Goal: Task Accomplishment & Management: Use online tool/utility

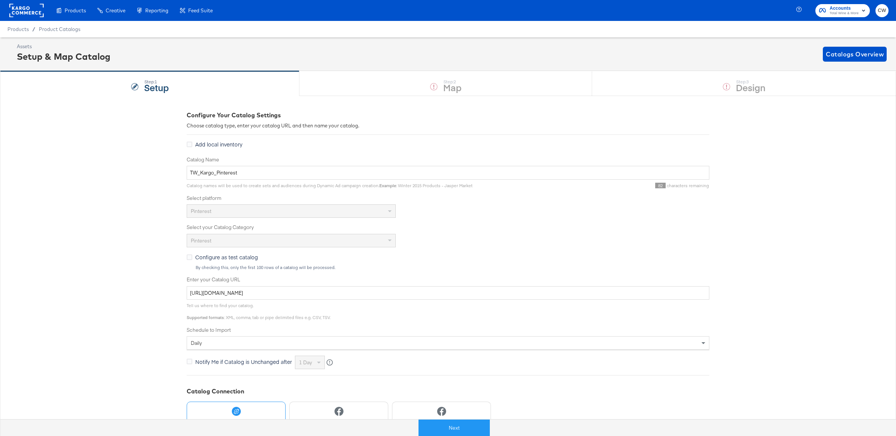
click at [0, 0] on div "Enhance Your Product Catalog, Map Them to Publishers, and Incorporate Overlay D…" at bounding box center [0, 0] width 0 height 0
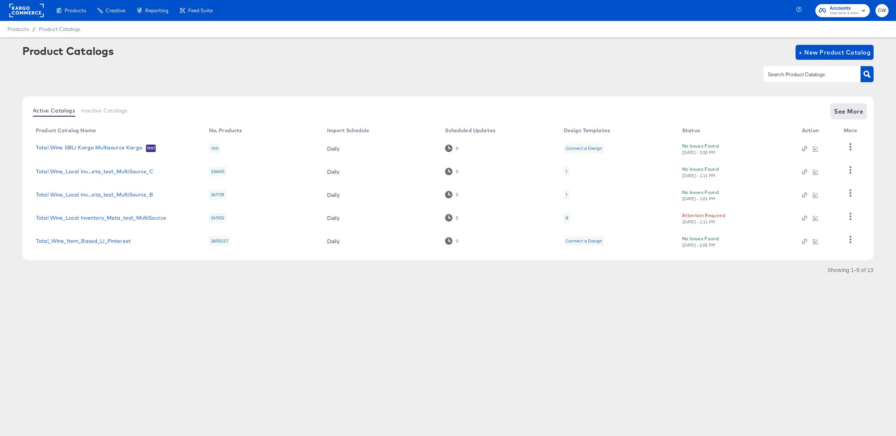
click at [845, 110] on span "See More" at bounding box center [848, 111] width 29 height 10
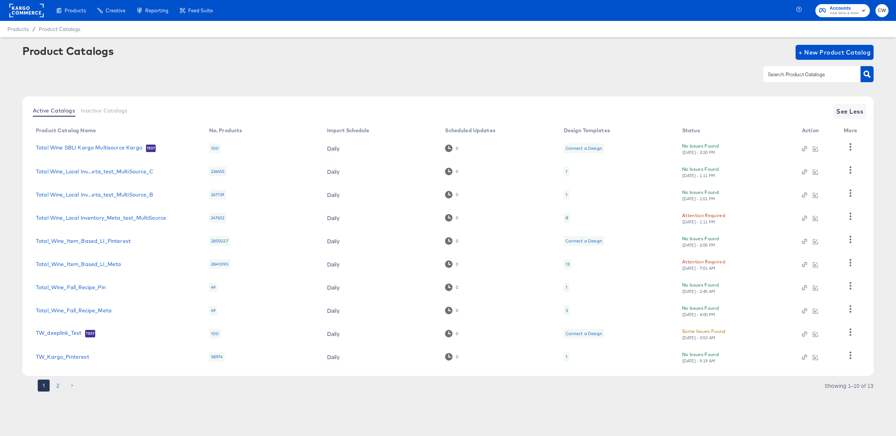
click at [56, 385] on button "2" at bounding box center [58, 385] width 12 height 12
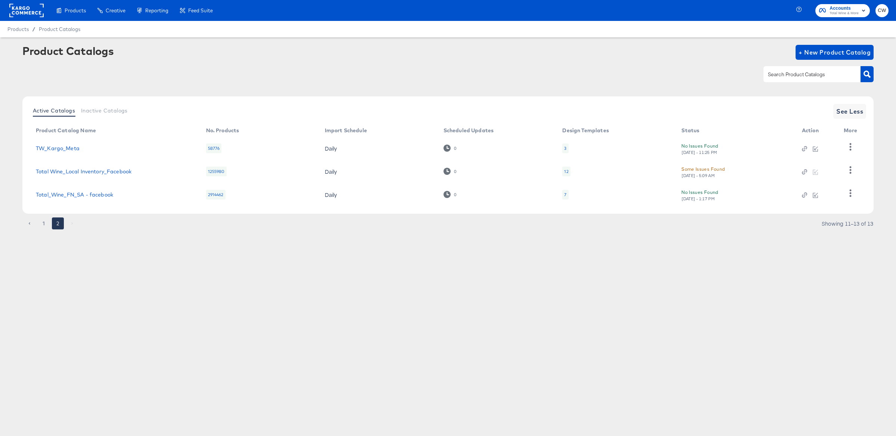
click at [568, 171] on div "12" at bounding box center [566, 171] width 8 height 10
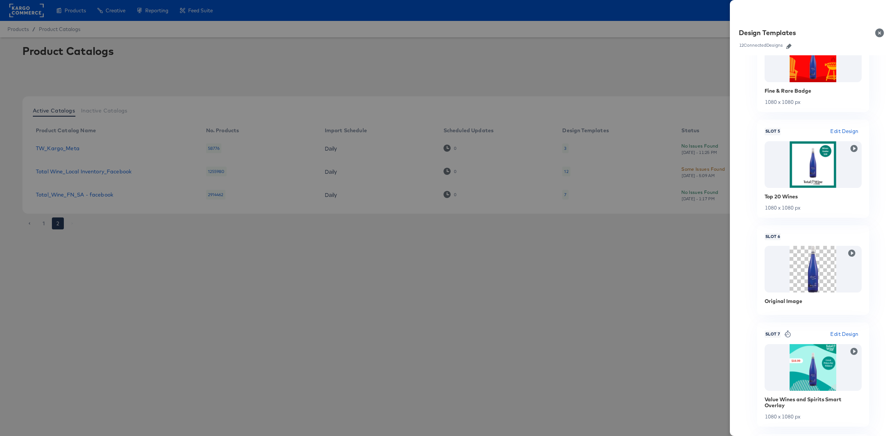
scroll to position [465, 0]
click at [857, 146] on icon "button" at bounding box center [853, 147] width 7 height 7
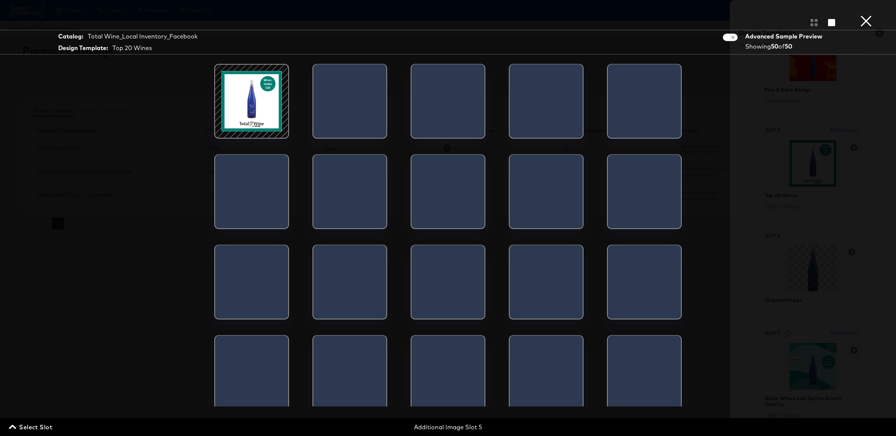
click at [244, 100] on div at bounding box center [251, 100] width 63 height 63
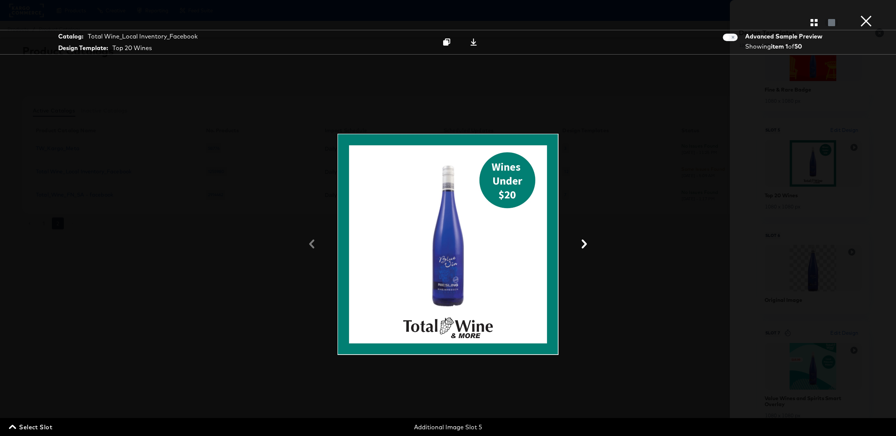
click at [870, 15] on button "×" at bounding box center [865, 7] width 15 height 15
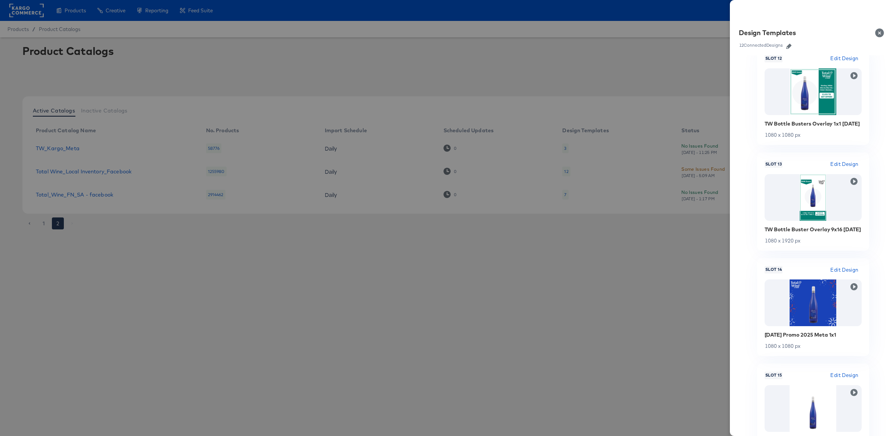
scroll to position [1337, 0]
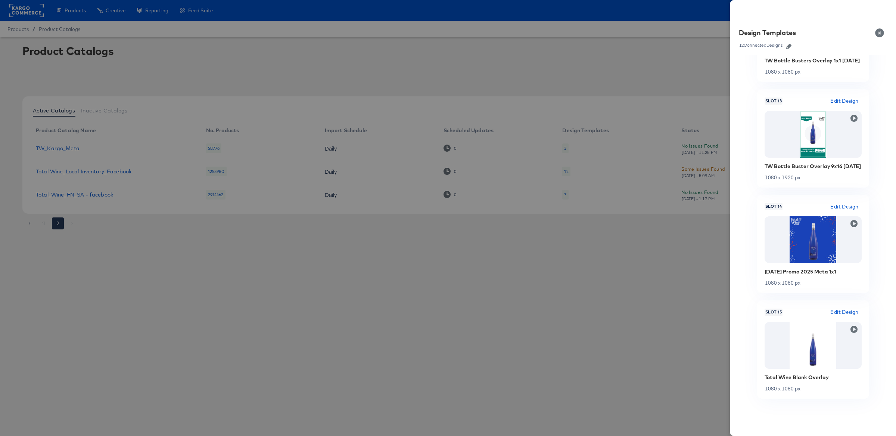
click at [884, 34] on button "Close" at bounding box center [880, 32] width 21 height 21
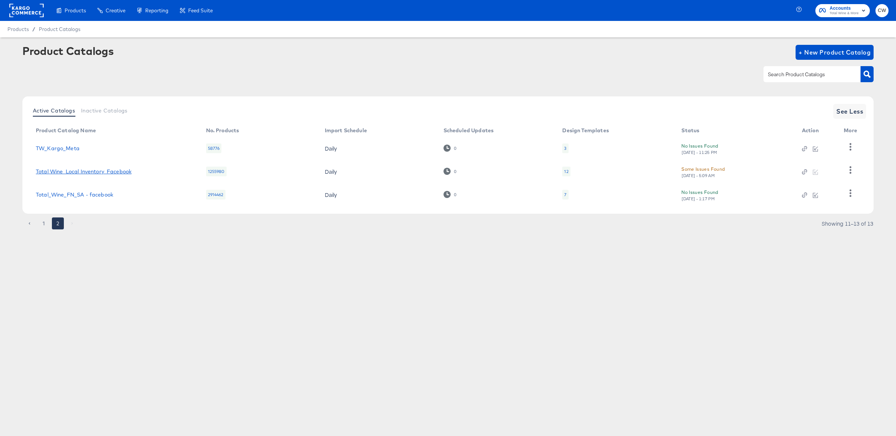
click at [107, 172] on link "Total Wine_Local Inventory_Facebook" at bounding box center [84, 171] width 96 height 6
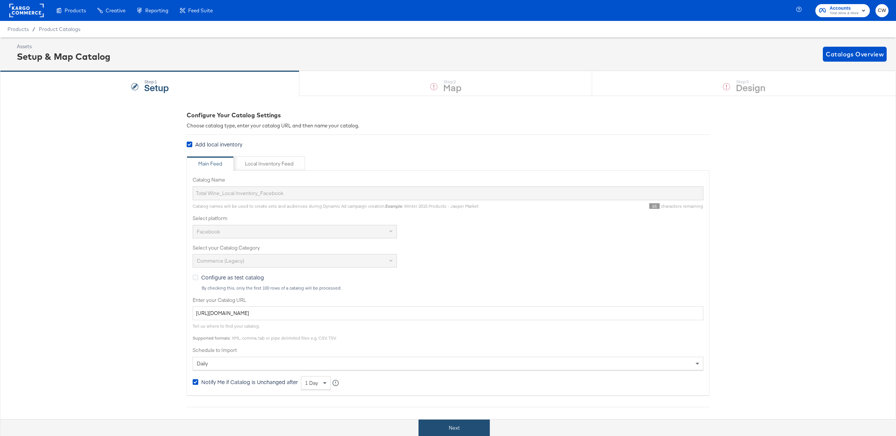
click at [474, 423] on button "Next" at bounding box center [453, 427] width 71 height 17
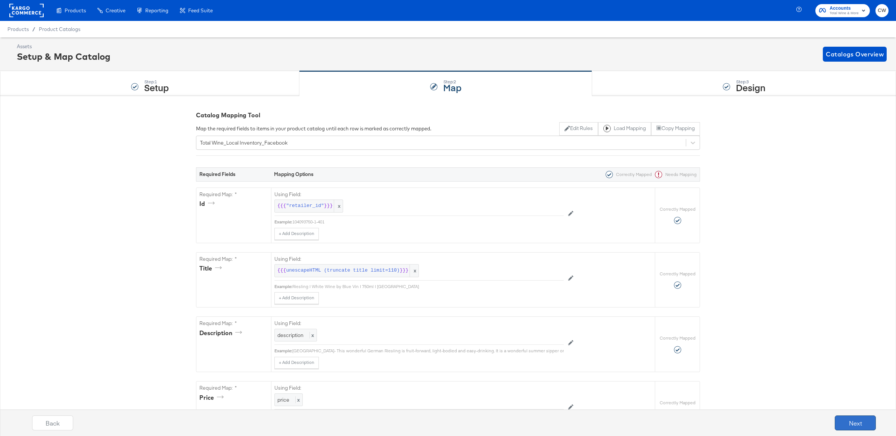
click at [863, 420] on button "Next" at bounding box center [855, 422] width 41 height 15
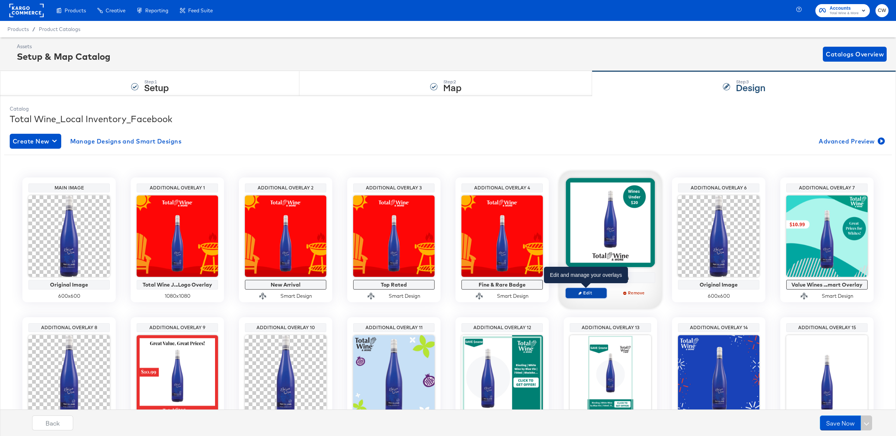
click at [598, 293] on span "Edit" at bounding box center [586, 293] width 34 height 6
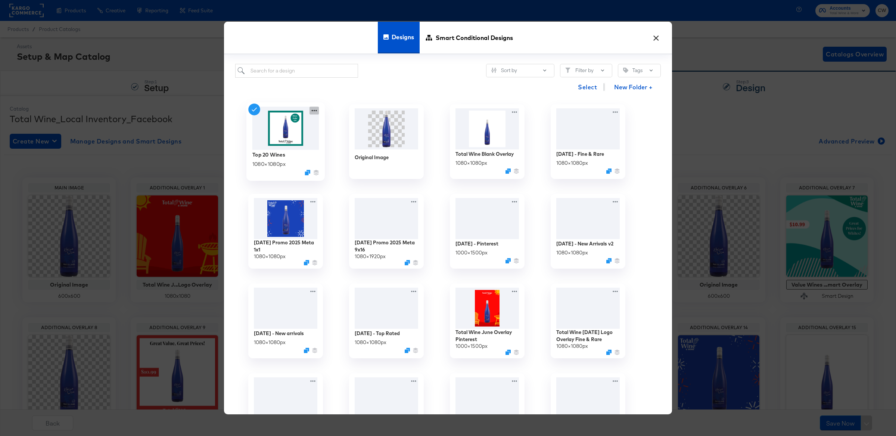
click at [314, 112] on icon at bounding box center [313, 110] width 9 height 8
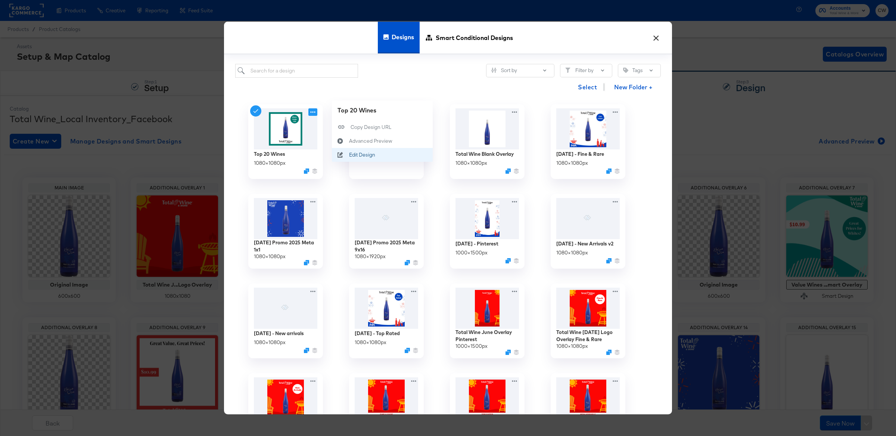
click at [349, 155] on div "Edit Design Edit Design" at bounding box center [349, 155] width 0 height 0
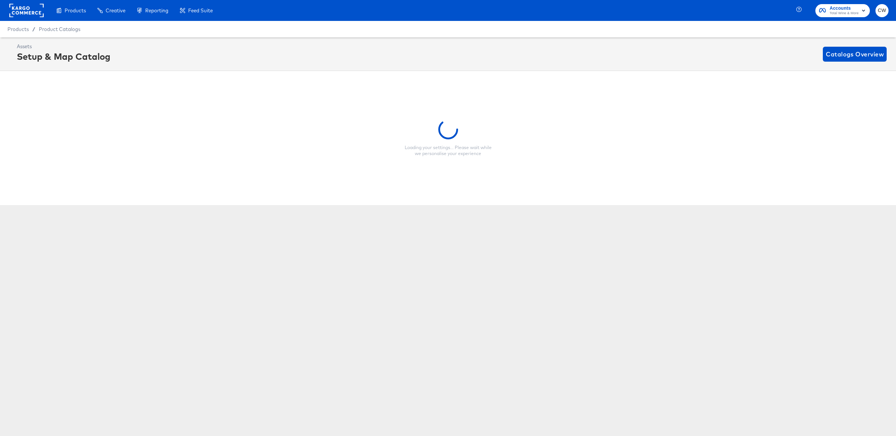
scroll to position [0, 2]
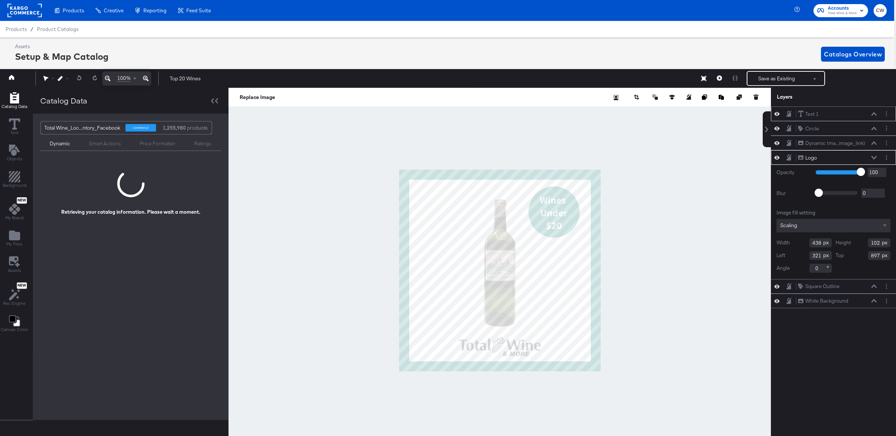
click at [874, 114] on icon at bounding box center [873, 113] width 5 height 3
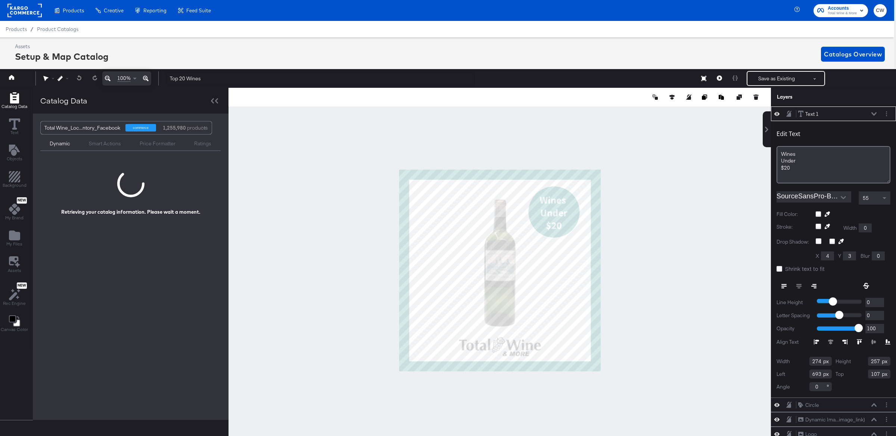
click at [874, 114] on icon at bounding box center [873, 114] width 5 height 4
